Goal: Task Accomplishment & Management: Complete application form

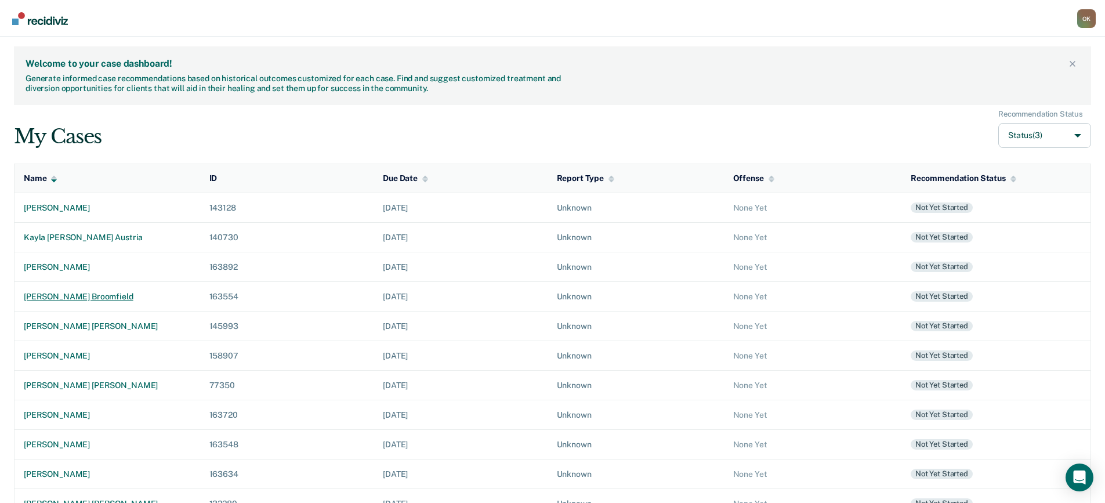
click at [97, 298] on div "[PERSON_NAME] broomfield" at bounding box center [107, 297] width 167 height 10
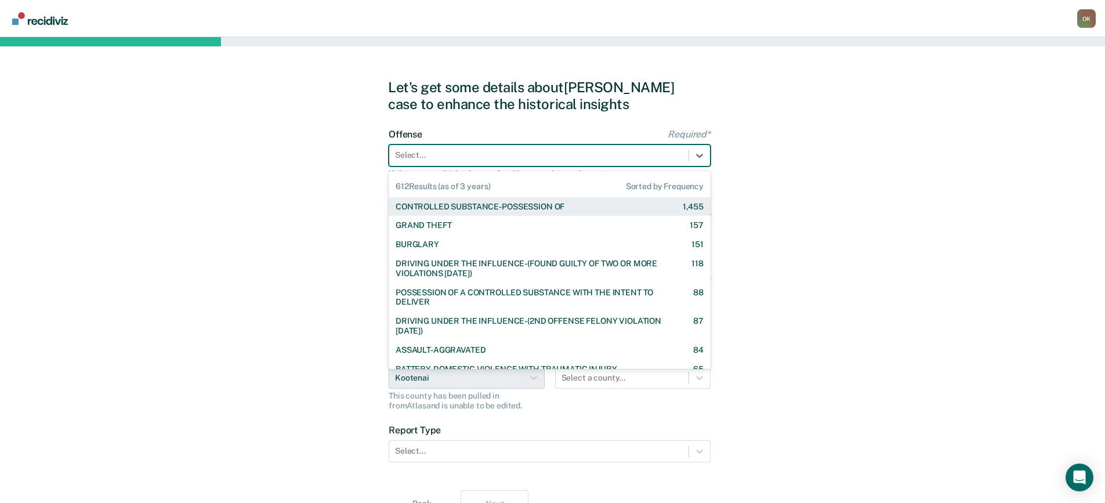
click at [554, 154] on div at bounding box center [539, 155] width 288 height 12
click at [549, 207] on div "CONTROLLED SUBSTANCE-POSSESSION OF" at bounding box center [480, 207] width 169 height 10
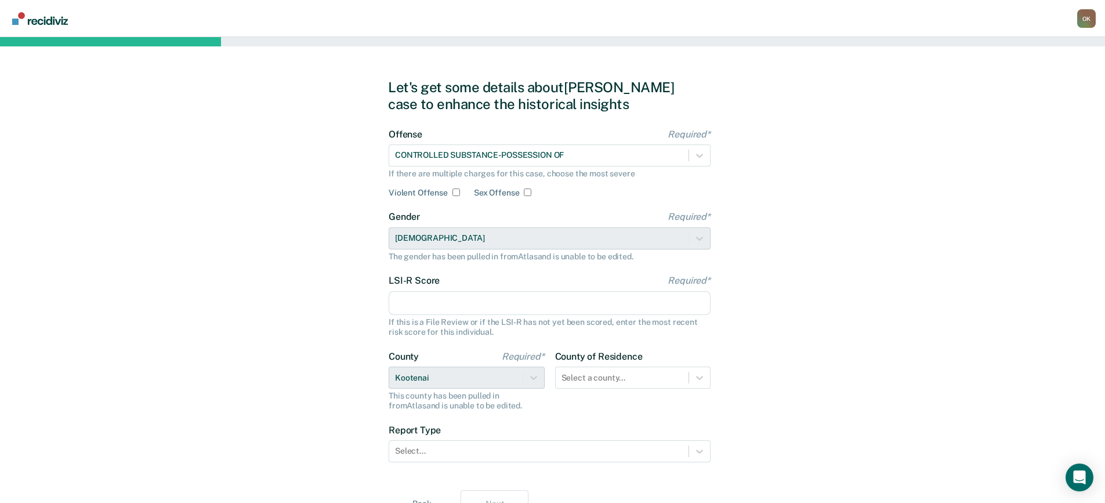
click at [576, 306] on input "LSI-R Score Required*" at bounding box center [550, 303] width 322 height 24
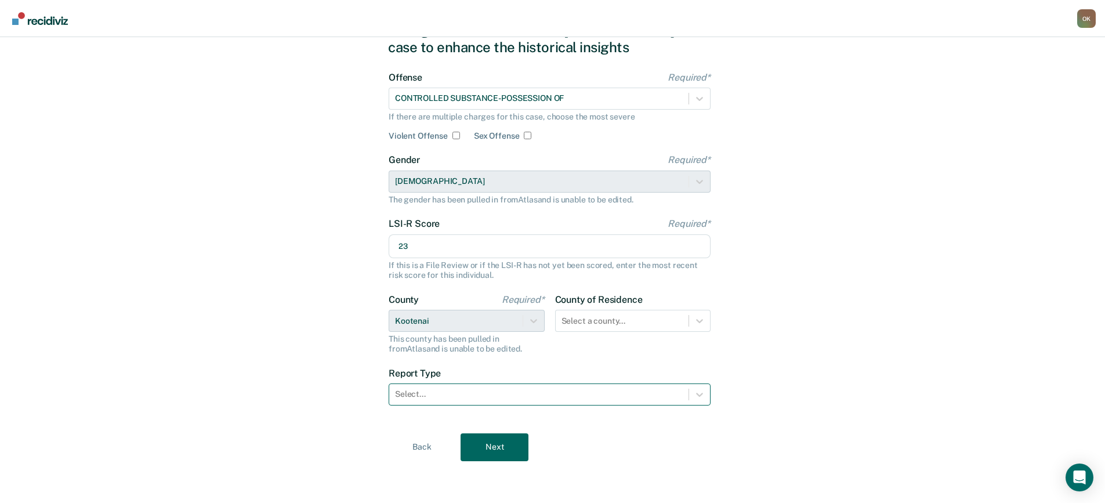
type input "23"
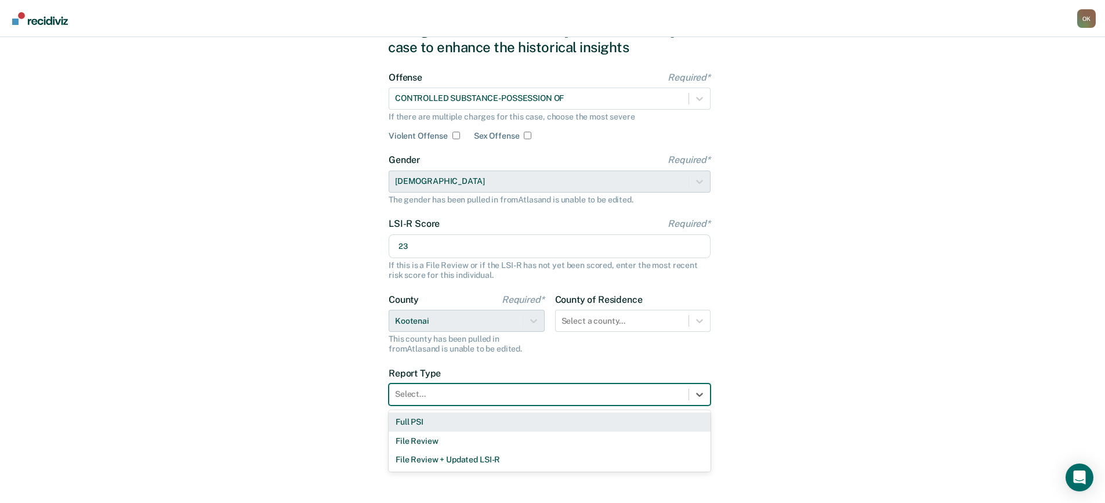
click at [638, 395] on div at bounding box center [539, 394] width 288 height 12
click at [498, 419] on div "Full PSI" at bounding box center [550, 421] width 322 height 19
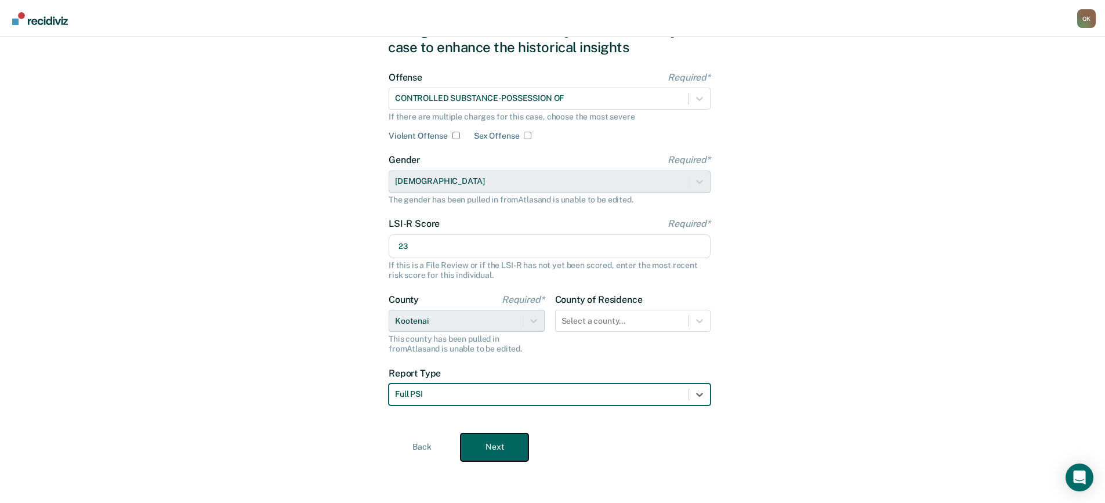
click at [486, 441] on button "Next" at bounding box center [494, 447] width 68 height 28
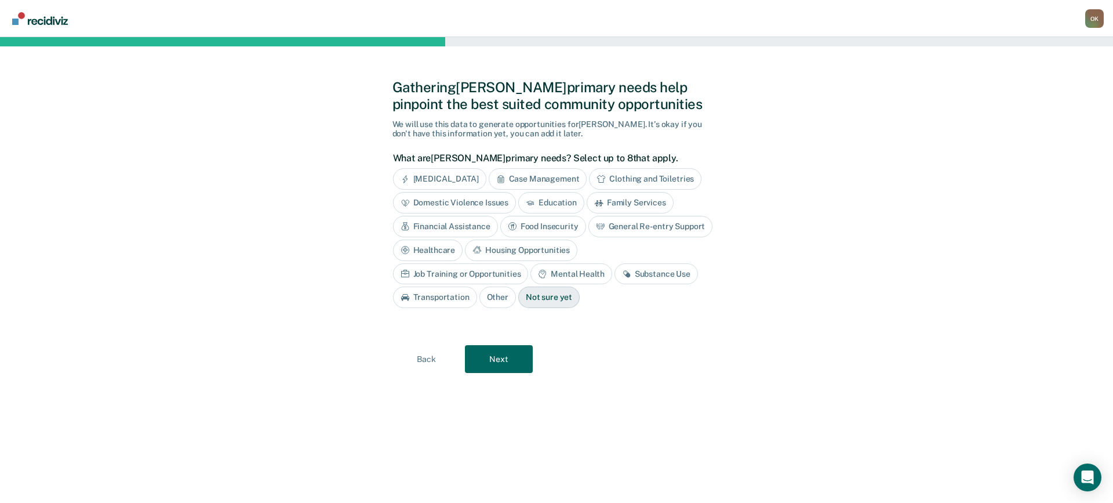
click at [615, 271] on div "Substance Use" at bounding box center [657, 273] width 84 height 21
click at [489, 359] on button "Next" at bounding box center [499, 359] width 68 height 28
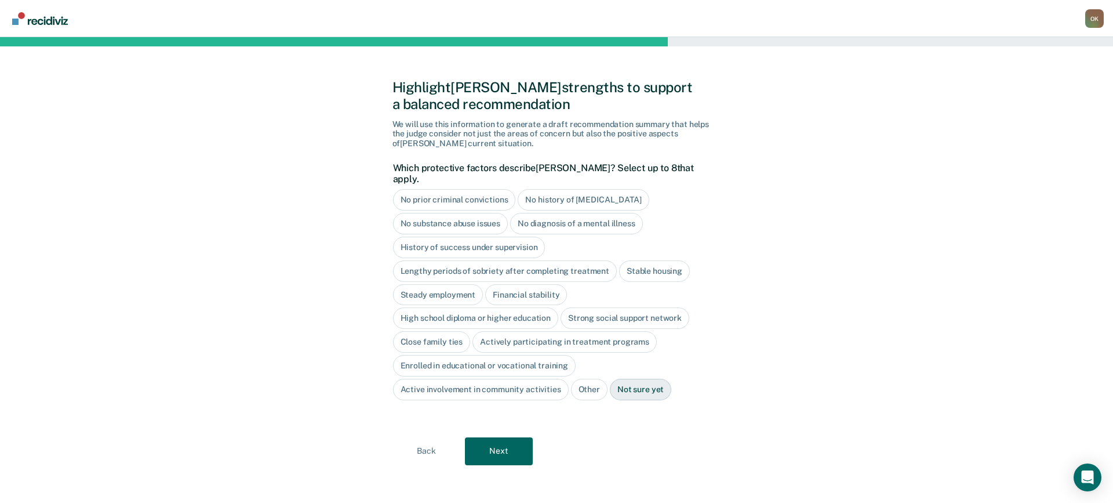
click at [584, 189] on div "No history of [MEDICAL_DATA]" at bounding box center [583, 199] width 131 height 21
click at [572, 213] on div "No diagnosis of a mental illness" at bounding box center [576, 223] width 133 height 21
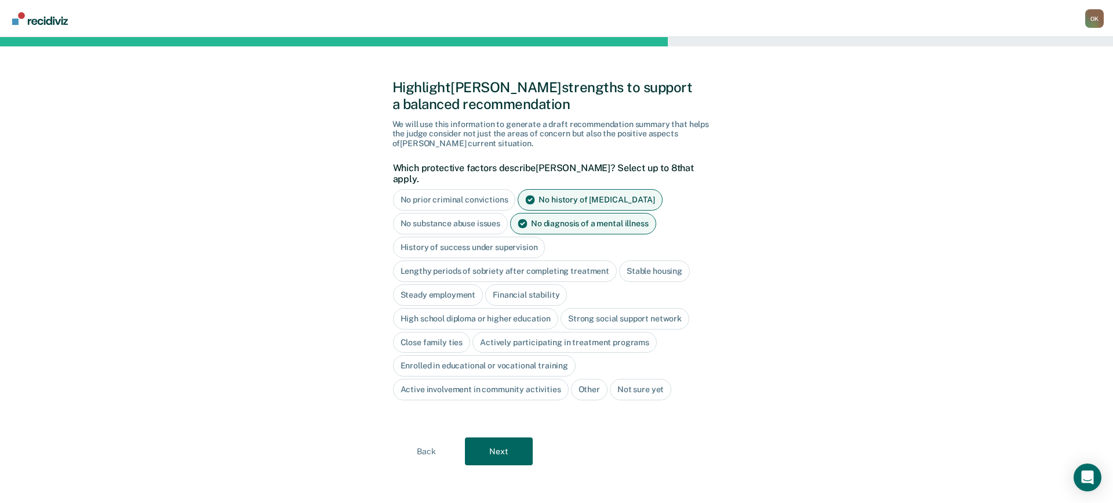
click at [664, 263] on div "Stable housing" at bounding box center [654, 270] width 71 height 21
click at [447, 308] on div "High school diploma or higher education" at bounding box center [476, 318] width 166 height 21
click at [677, 310] on div "Strong social support network" at bounding box center [638, 318] width 129 height 21
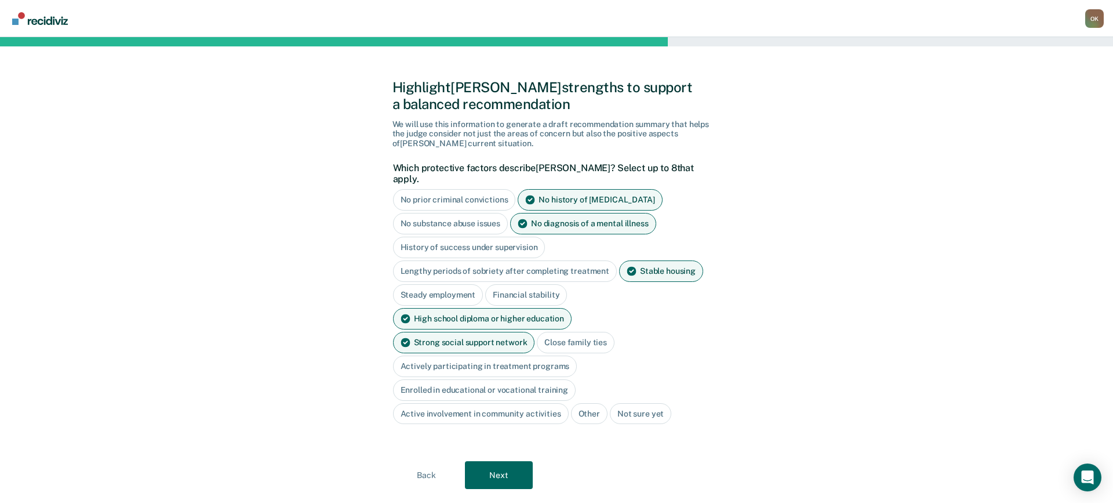
click at [537, 332] on div "Close family ties" at bounding box center [576, 342] width 78 height 21
click at [572, 355] on div "Actively participating in treatment programs" at bounding box center [485, 365] width 184 height 21
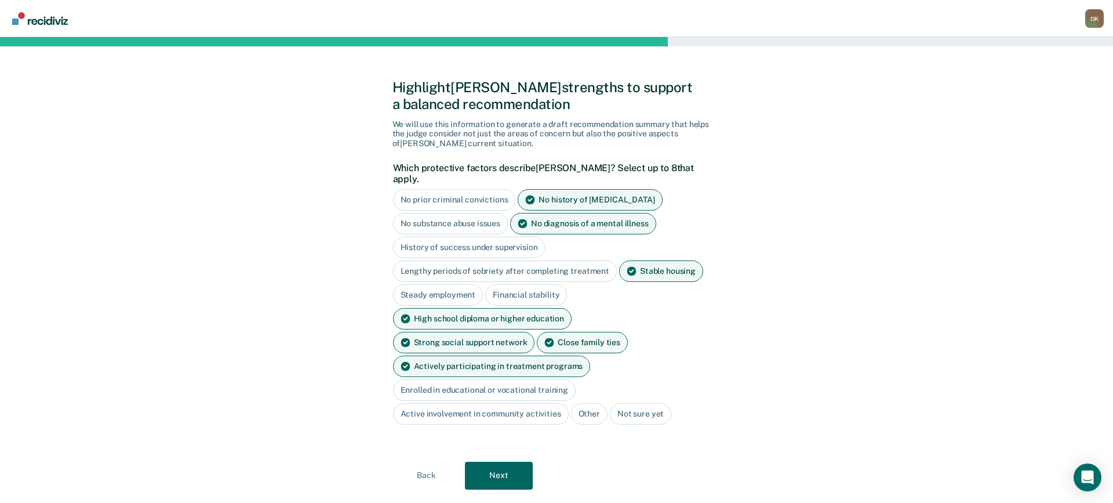
click at [518, 379] on div "Enrolled in educational or vocational training" at bounding box center [484, 389] width 183 height 21
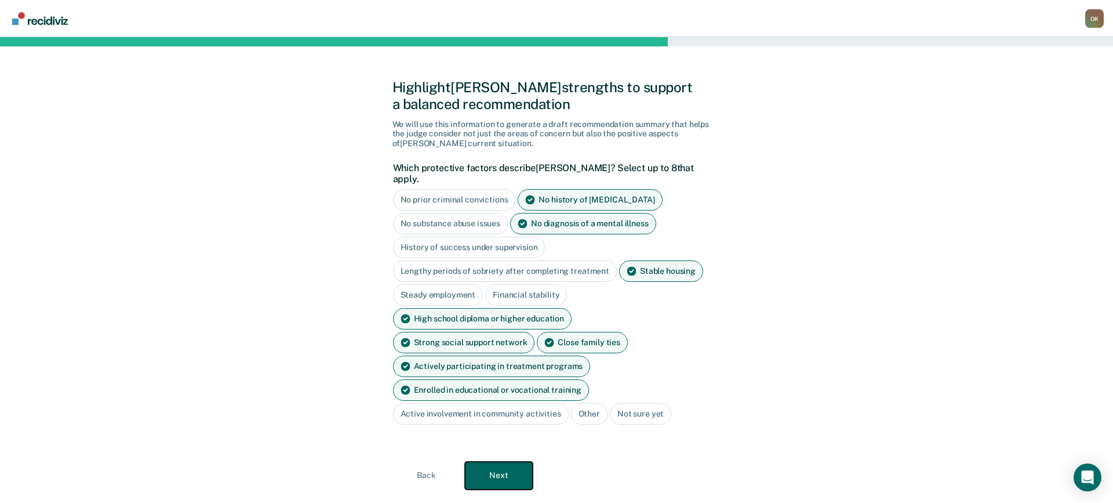
click at [505, 462] on button "Next" at bounding box center [499, 476] width 68 height 28
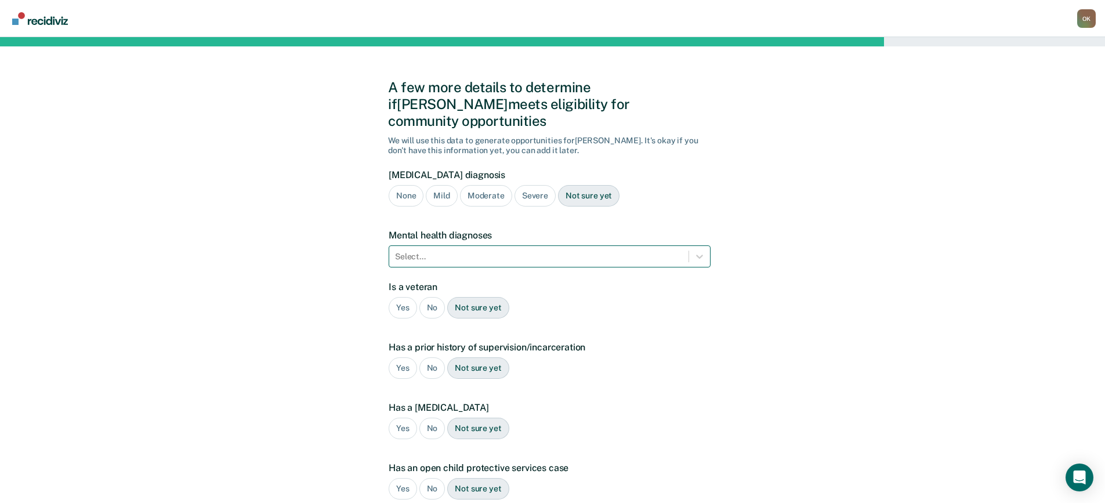
click at [614, 251] on div at bounding box center [539, 257] width 288 height 12
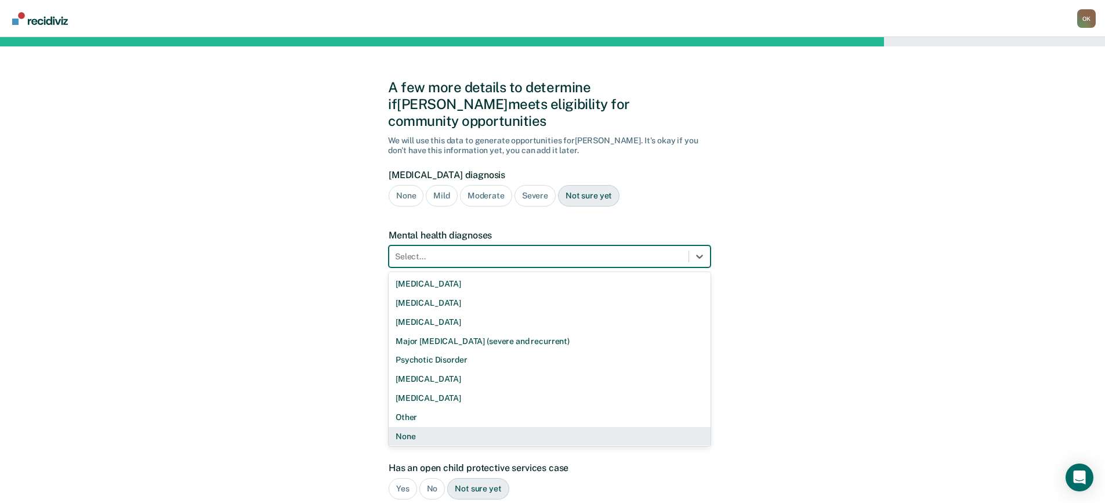
click at [503, 427] on div "None" at bounding box center [550, 436] width 322 height 19
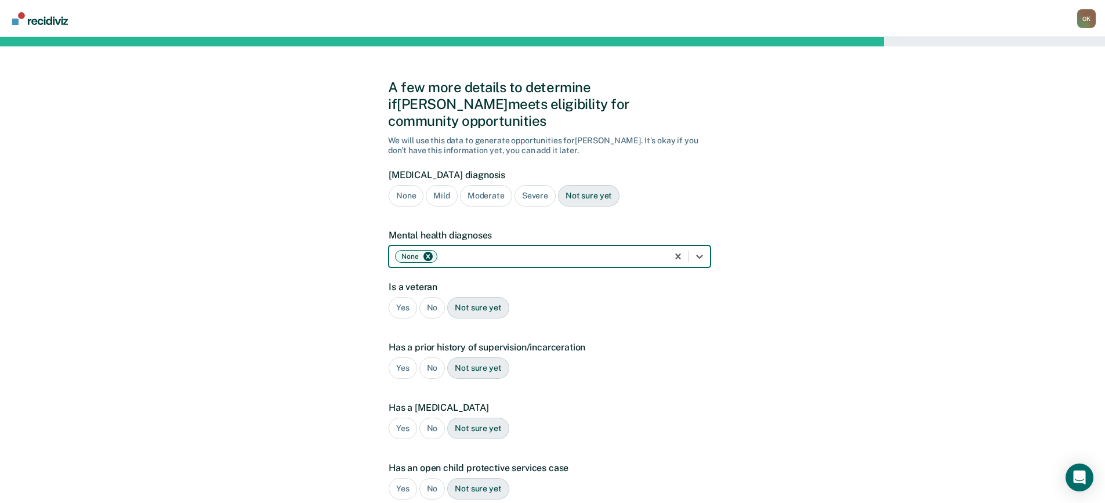
click at [430, 297] on div "No" at bounding box center [432, 307] width 26 height 21
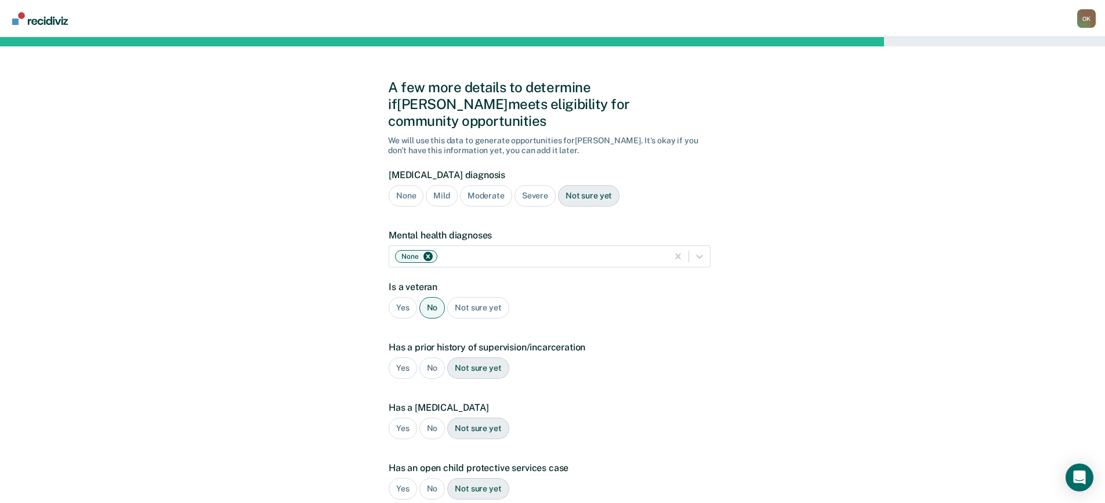
click at [403, 357] on div "Yes" at bounding box center [403, 367] width 28 height 21
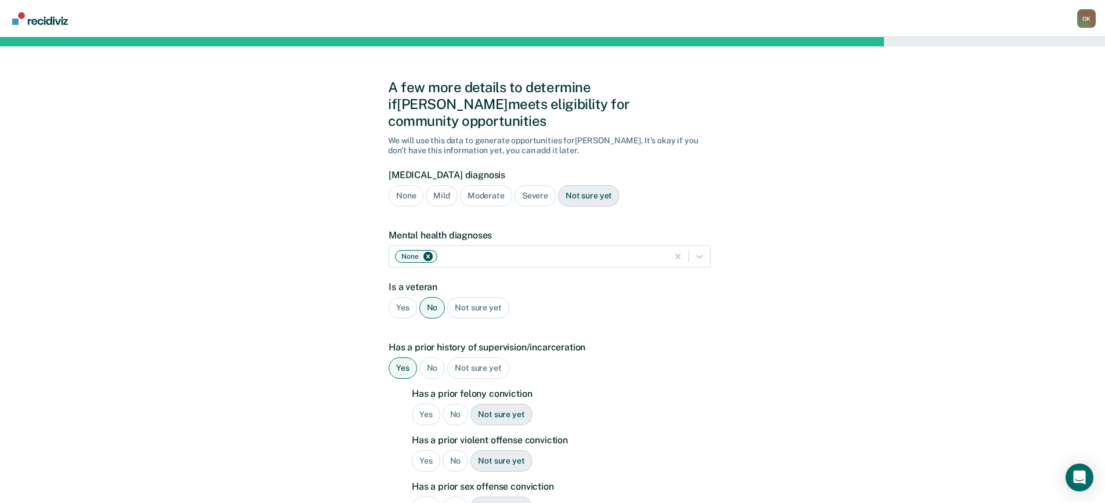
click at [455, 404] on div "No" at bounding box center [455, 414] width 26 height 21
click at [452, 450] on div "No" at bounding box center [455, 460] width 26 height 21
click at [449, 496] on div "No" at bounding box center [455, 506] width 26 height 21
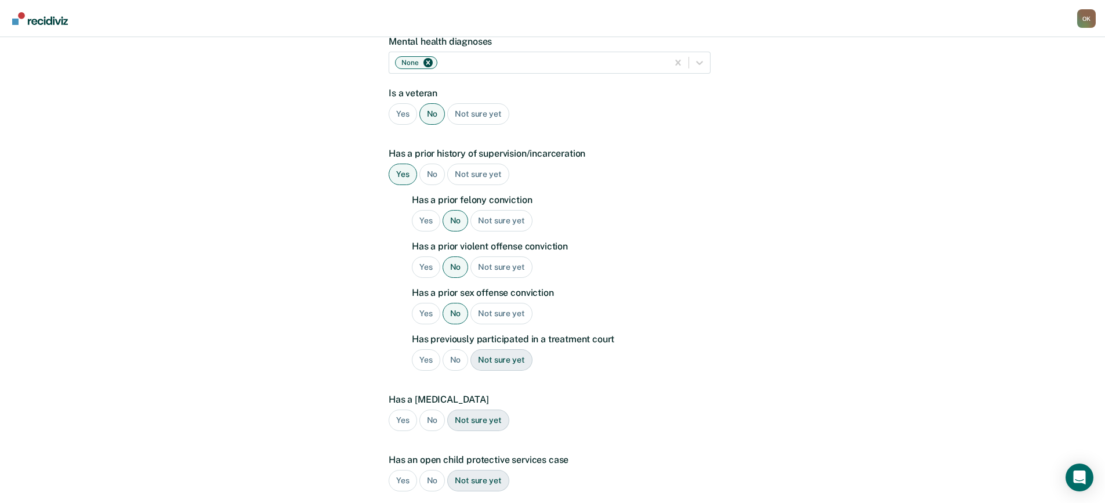
scroll to position [232, 0]
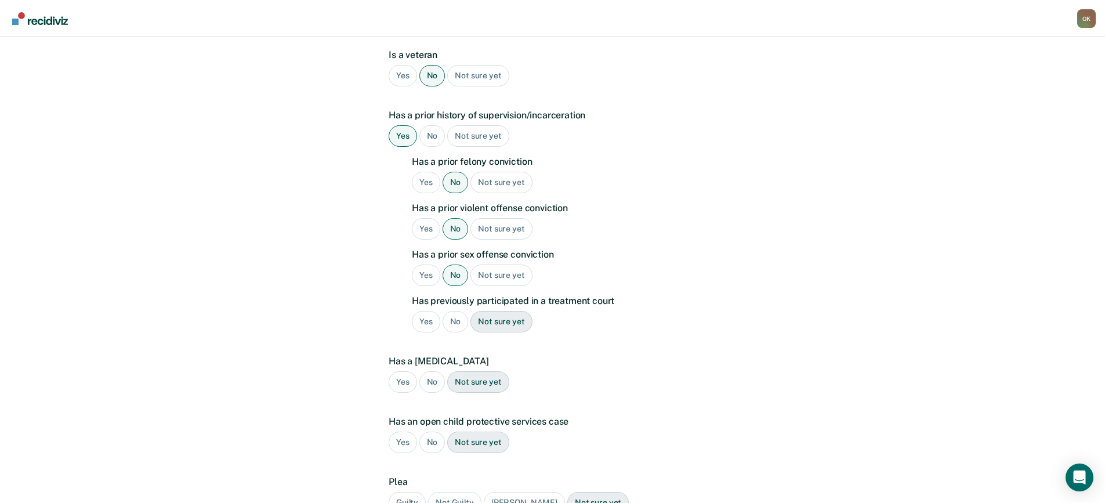
click at [454, 311] on div "No" at bounding box center [455, 321] width 26 height 21
click at [435, 371] on div "No" at bounding box center [432, 381] width 26 height 21
click at [427, 431] on div "No" at bounding box center [432, 441] width 26 height 21
click at [405, 492] on div "Guilty" at bounding box center [407, 502] width 37 height 21
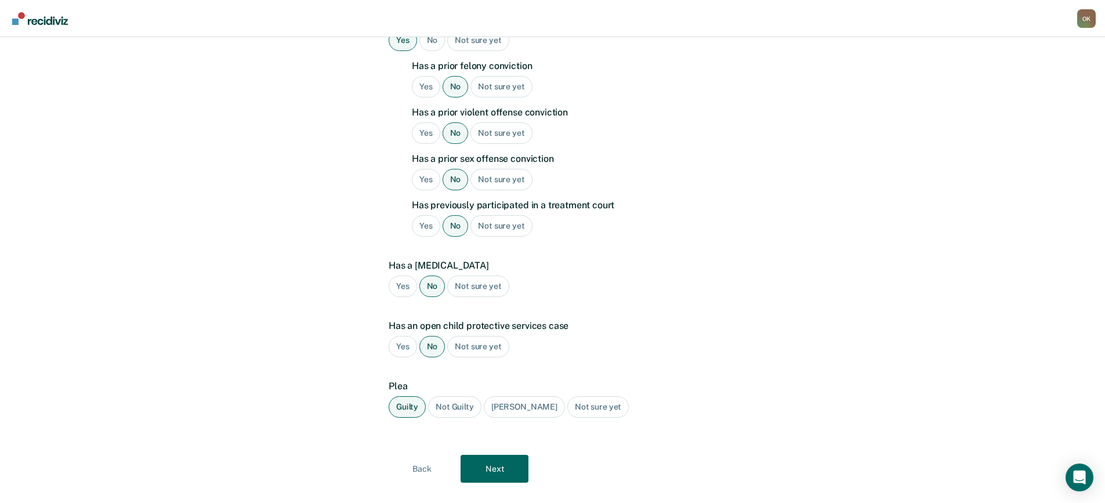
scroll to position [332, 0]
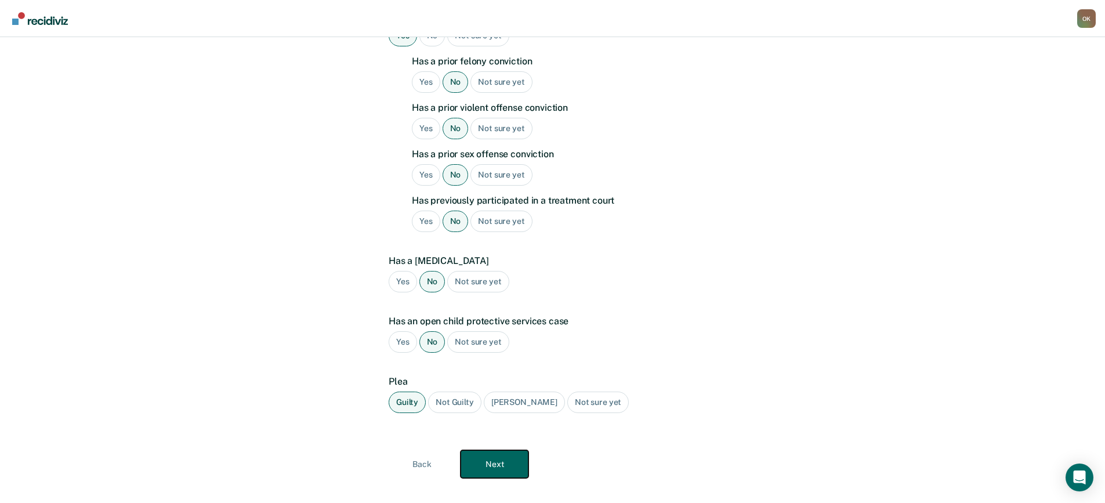
click at [496, 450] on button "Next" at bounding box center [494, 464] width 68 height 28
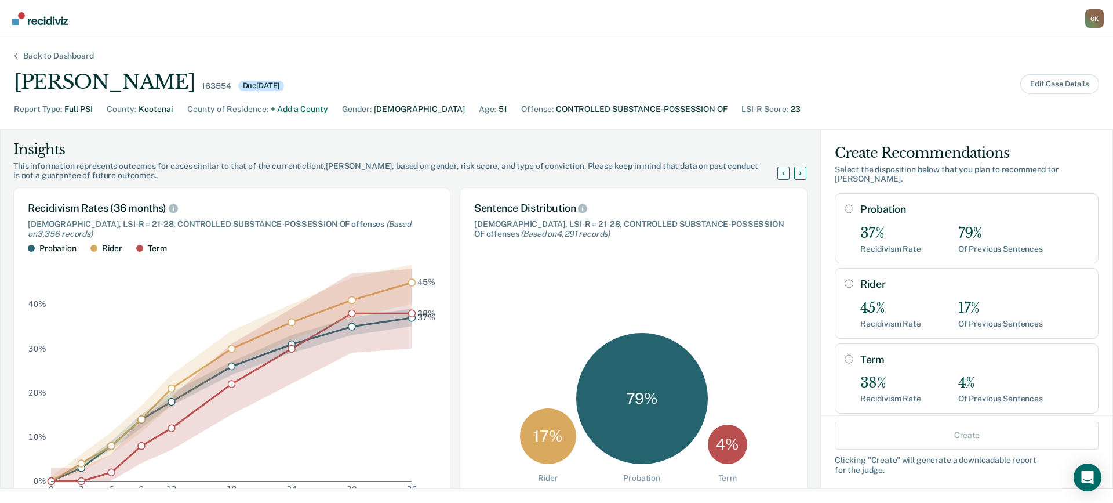
click at [845, 204] on input "Probation" at bounding box center [849, 208] width 9 height 9
radio input "true"
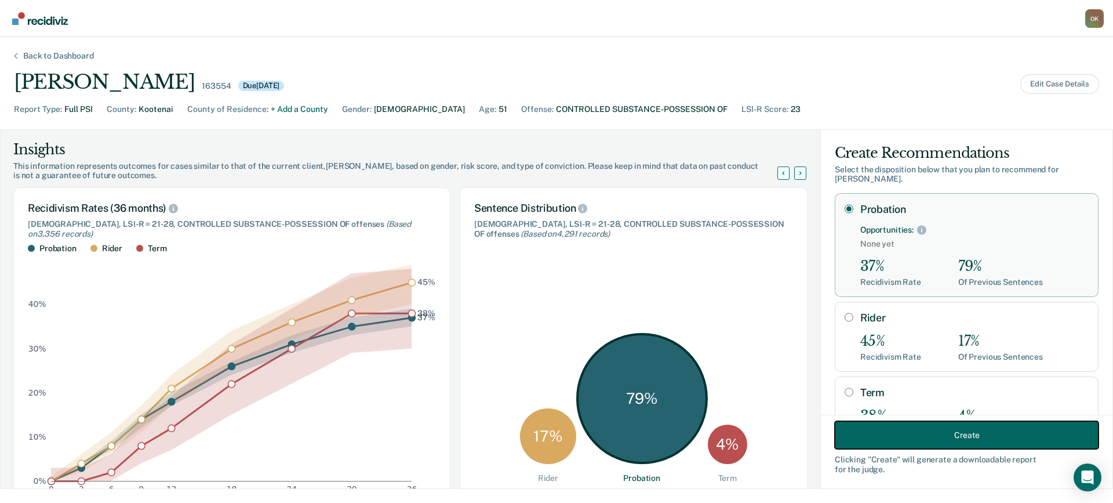
click at [888, 437] on button "Create" at bounding box center [967, 435] width 264 height 28
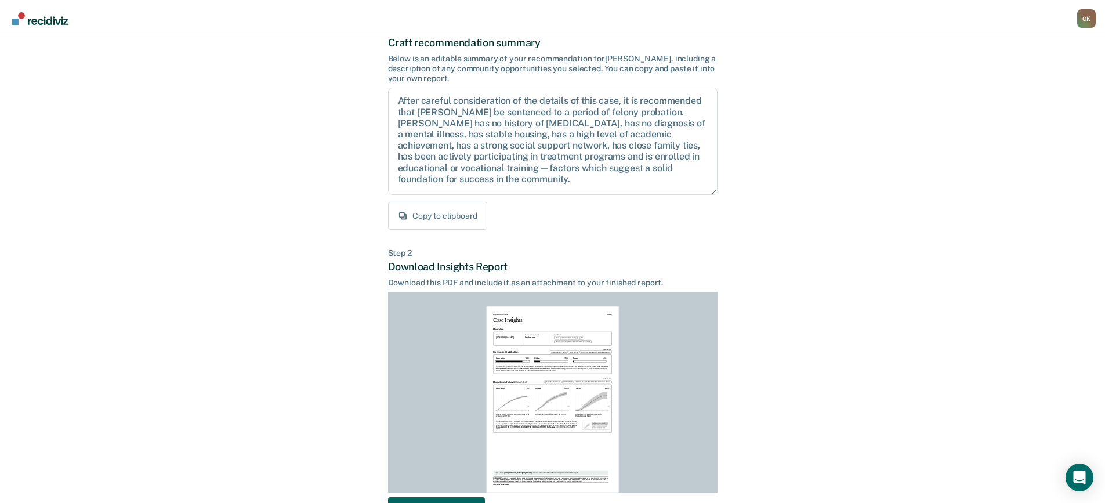
scroll to position [158, 0]
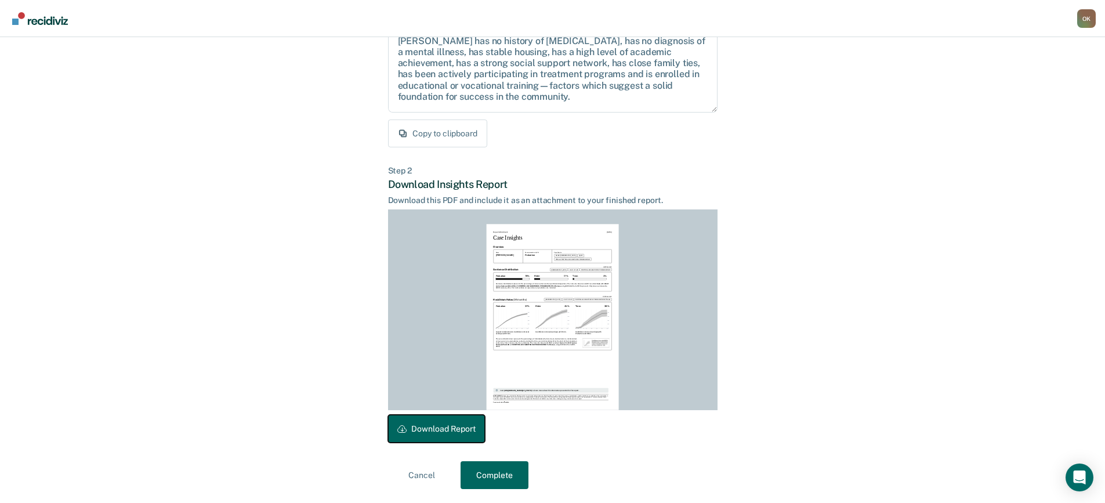
click at [451, 429] on button "Download Report" at bounding box center [436, 429] width 97 height 28
click at [499, 475] on button "Complete" at bounding box center [494, 475] width 68 height 28
